Goal: Task Accomplishment & Management: Manage account settings

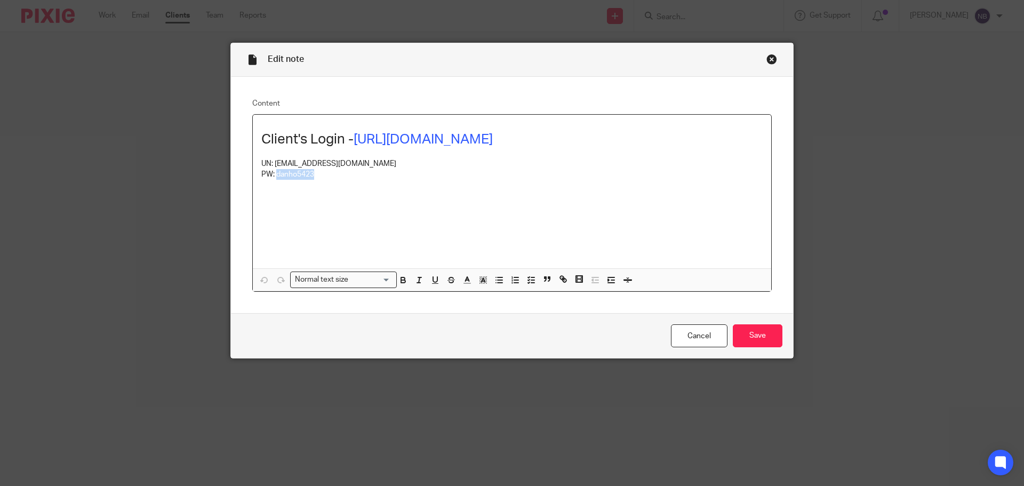
click at [766, 62] on div "Close this dialog window" at bounding box center [771, 59] width 11 height 11
click at [776, 54] on div "Edit note" at bounding box center [512, 60] width 562 height 34
click at [773, 56] on div "Close this dialog window" at bounding box center [771, 59] width 11 height 11
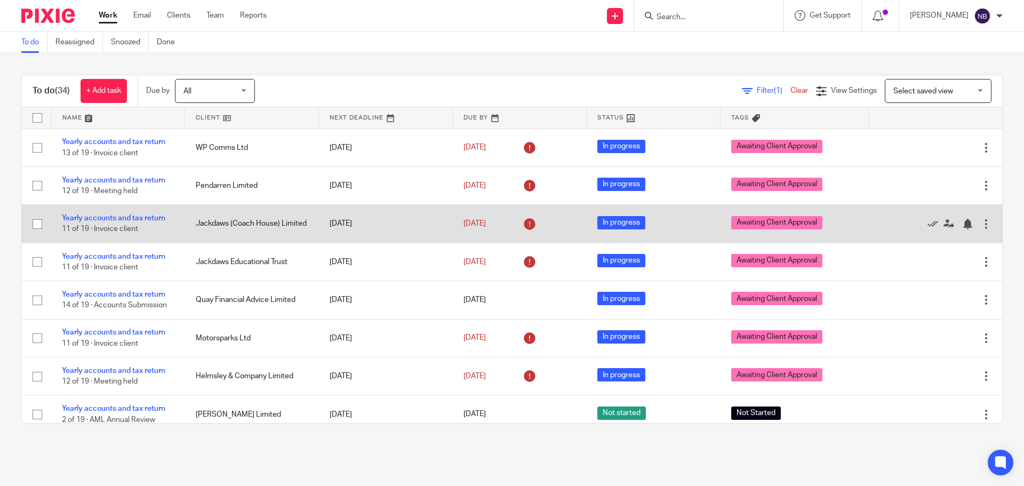
scroll to position [887, 0]
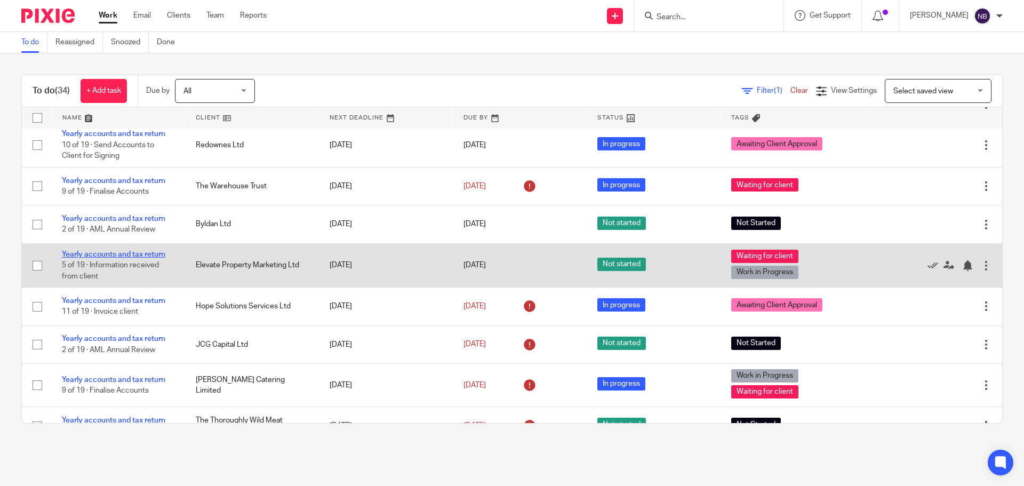
click at [155, 257] on link "Yearly accounts and tax return" at bounding box center [113, 254] width 103 height 7
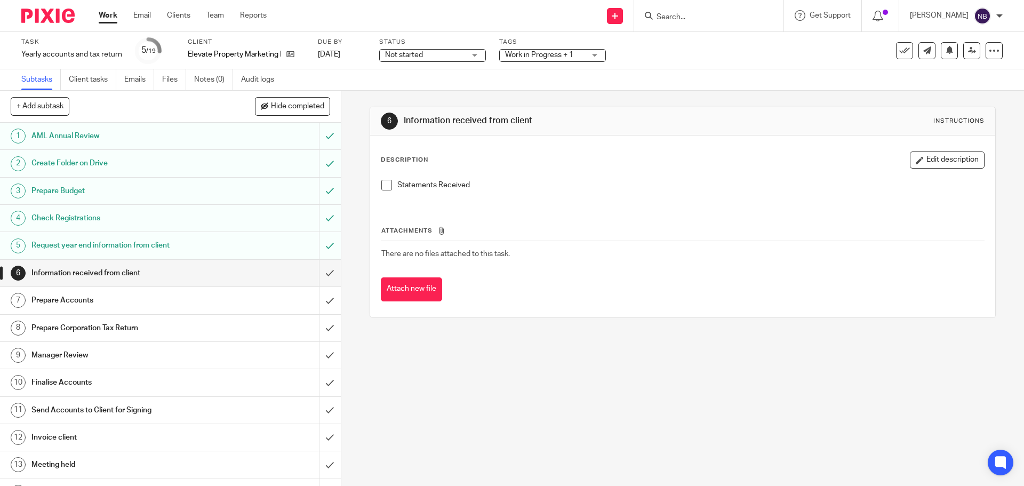
click at [552, 51] on span "Work in Progress + 1" at bounding box center [545, 55] width 80 height 11
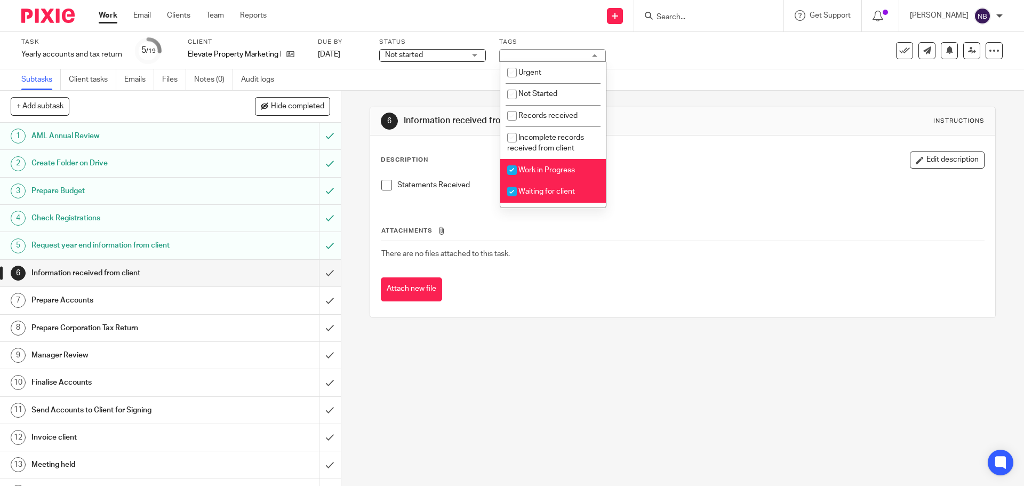
click at [116, 18] on link "Work" at bounding box center [108, 15] width 19 height 11
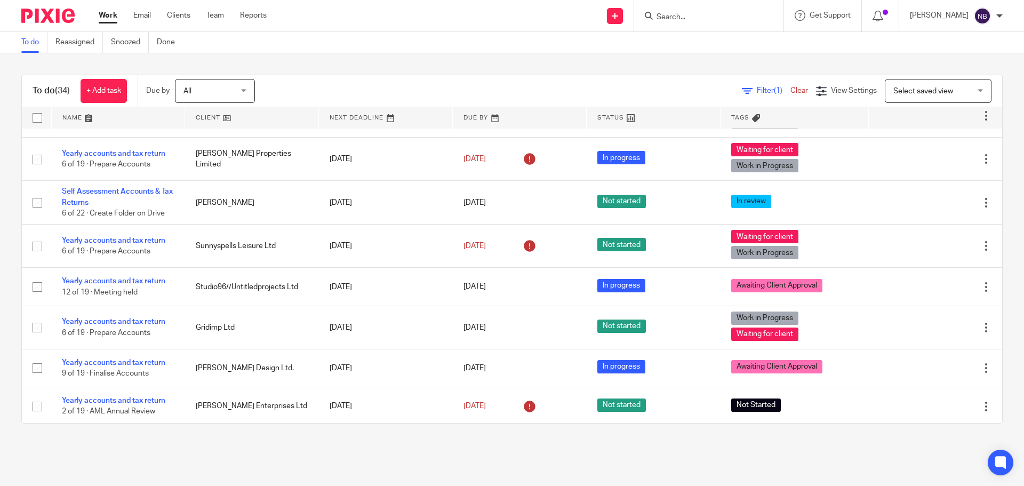
scroll to position [587, 0]
